Goal: Information Seeking & Learning: Learn about a topic

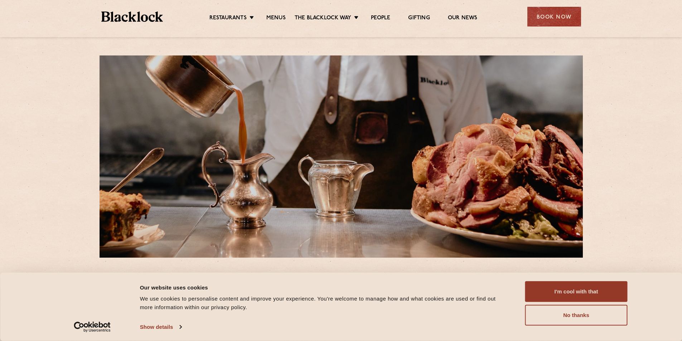
click at [269, 14] on ul "Restaurants Soho City Shoreditch Covent Garden Canary Wharf Manchester Birmingh…" at bounding box center [343, 16] width 360 height 11
click at [270, 15] on link "Menus" at bounding box center [275, 19] width 19 height 8
click at [606, 293] on button "I'm cool with that" at bounding box center [576, 291] width 102 height 21
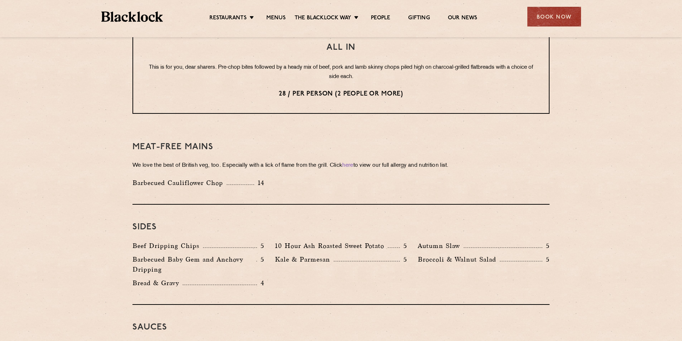
scroll to position [937, 0]
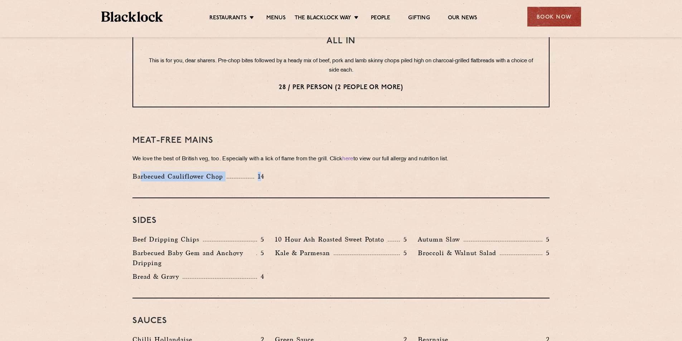
drag, startPoint x: 142, startPoint y: 145, endPoint x: 336, endPoint y: 161, distance: 193.9
click at [326, 159] on div "Meat-Free mains We love the best of British veg, too. Especially with a lick of…" at bounding box center [340, 158] width 417 height 80
drag, startPoint x: 175, startPoint y: 135, endPoint x: 172, endPoint y: 131, distance: 4.6
click at [174, 133] on div "Meat-Free mains We love the best of British veg, too. Especially with a lick of…" at bounding box center [340, 158] width 417 height 80
click at [157, 154] on p "We love the best of British veg, too. Especially with a lick of flame from the …" at bounding box center [340, 159] width 417 height 10
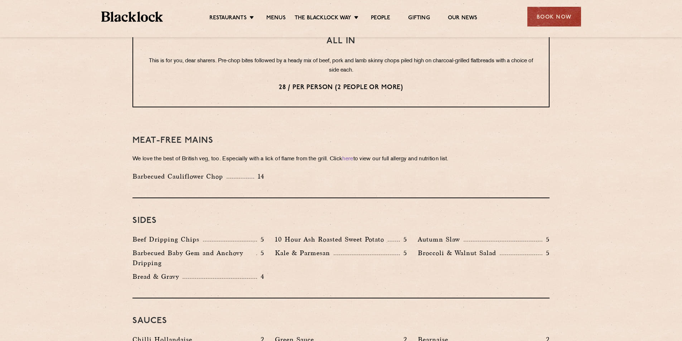
click at [143, 154] on p "We love the best of British veg, too. Especially with a lick of flame from the …" at bounding box center [340, 159] width 417 height 10
drag, startPoint x: 147, startPoint y: 160, endPoint x: 229, endPoint y: 161, distance: 81.6
drag, startPoint x: 229, startPoint y: 161, endPoint x: 216, endPoint y: 150, distance: 16.8
click at [216, 171] on p "Barbecued Cauliflower Chop" at bounding box center [179, 176] width 94 height 10
